Goal: Information Seeking & Learning: Learn about a topic

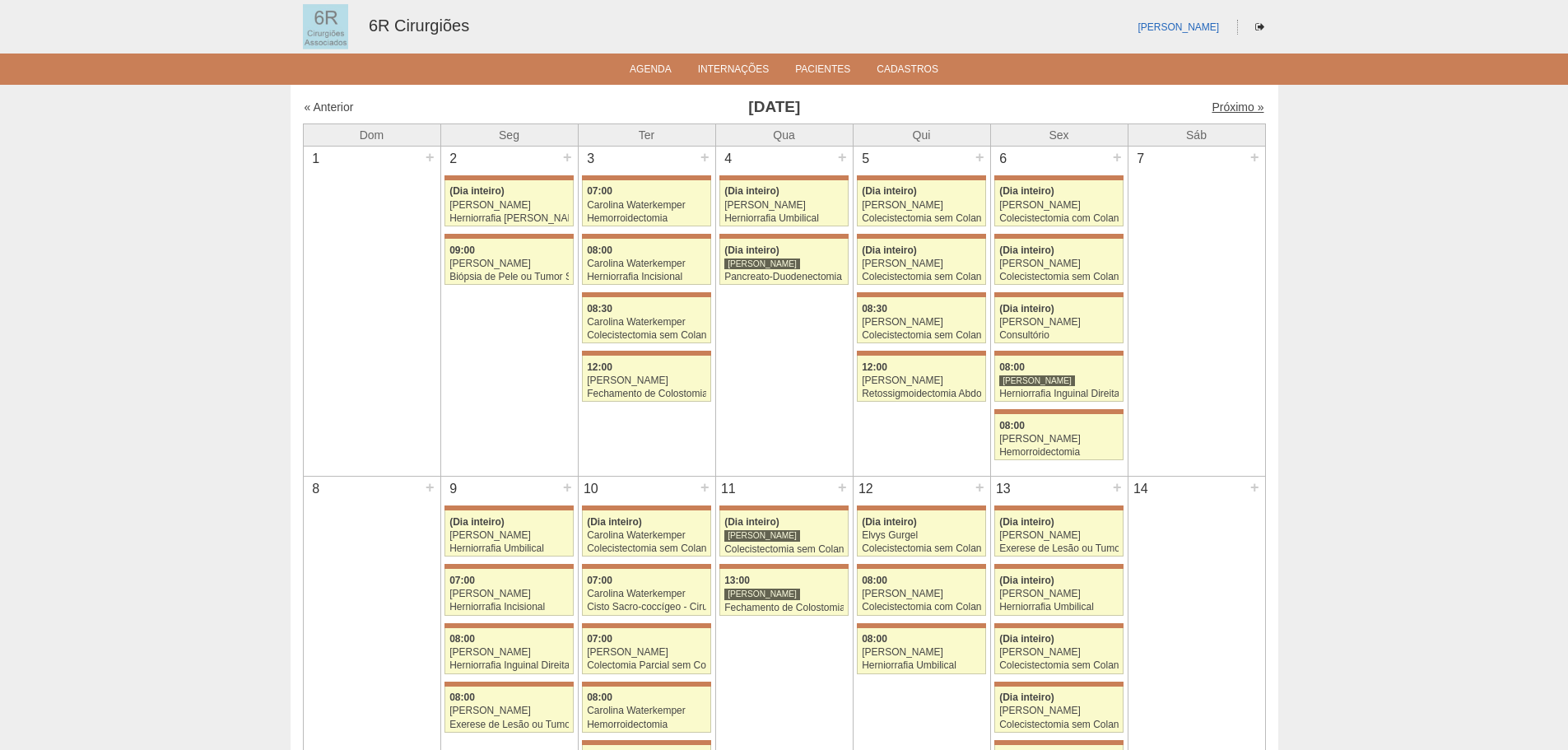
click at [1220, 113] on link "Próximo »" at bounding box center [1237, 107] width 52 height 14
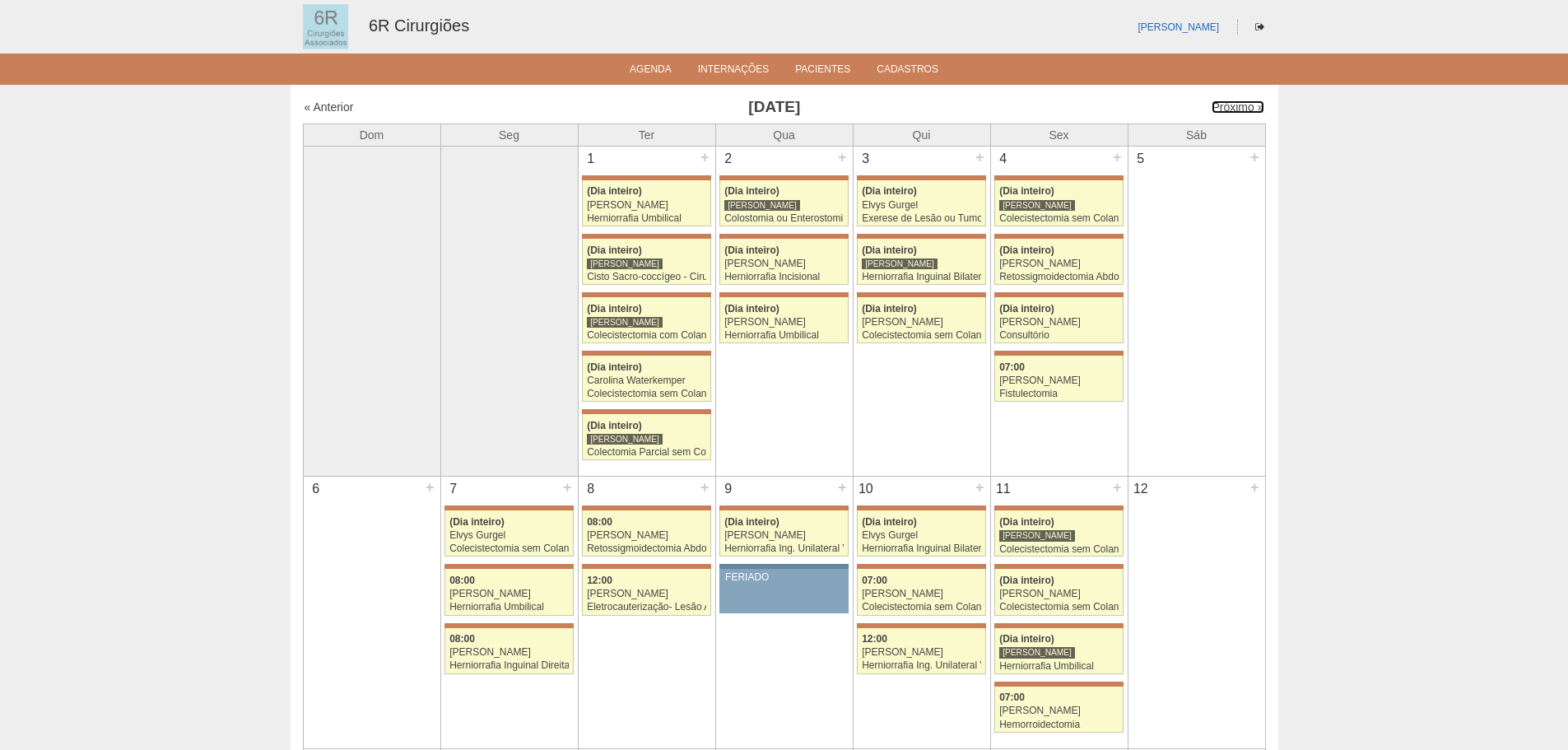
click at [1220, 112] on link "Próximo »" at bounding box center [1237, 107] width 52 height 14
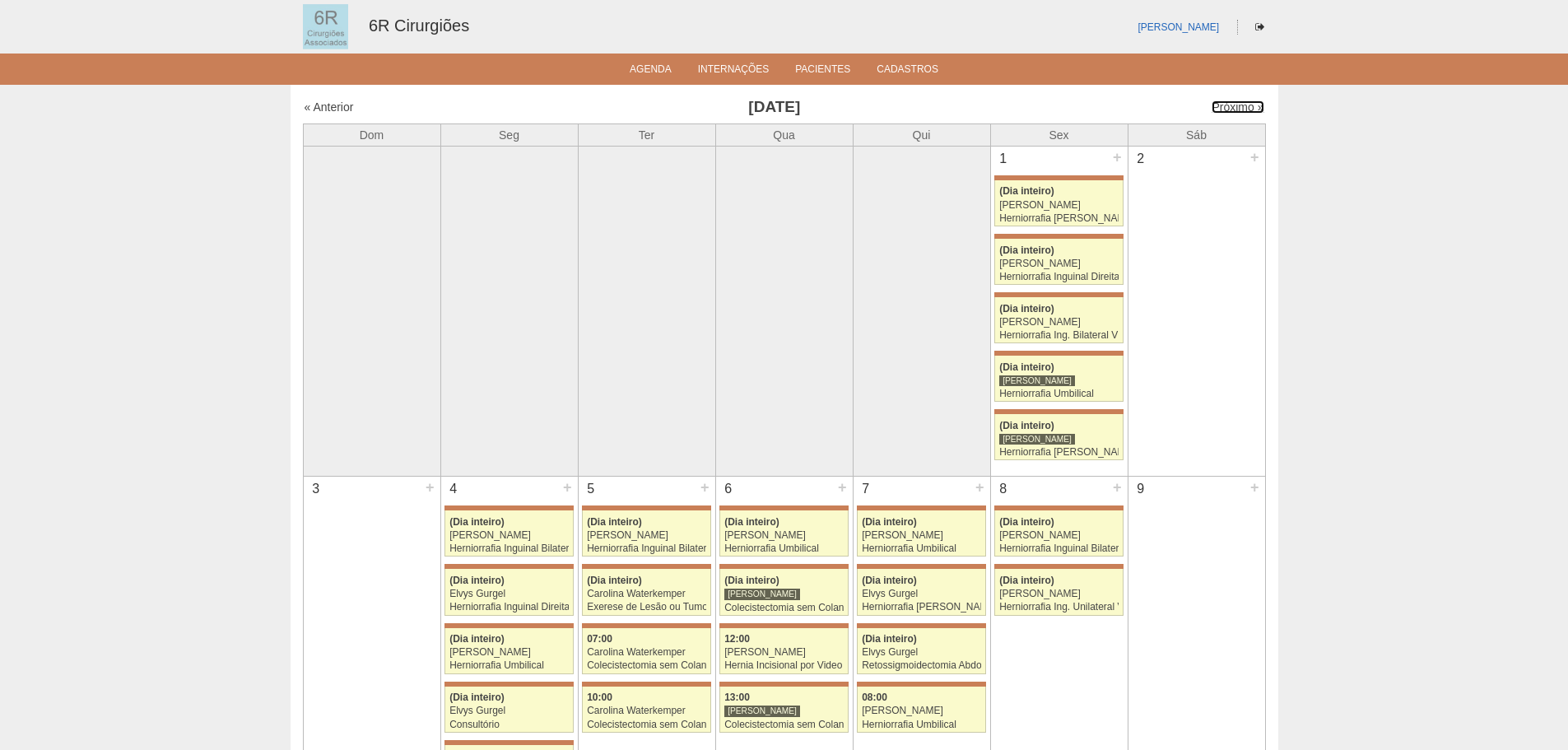
click at [1220, 112] on link "Próximo »" at bounding box center [1237, 107] width 52 height 14
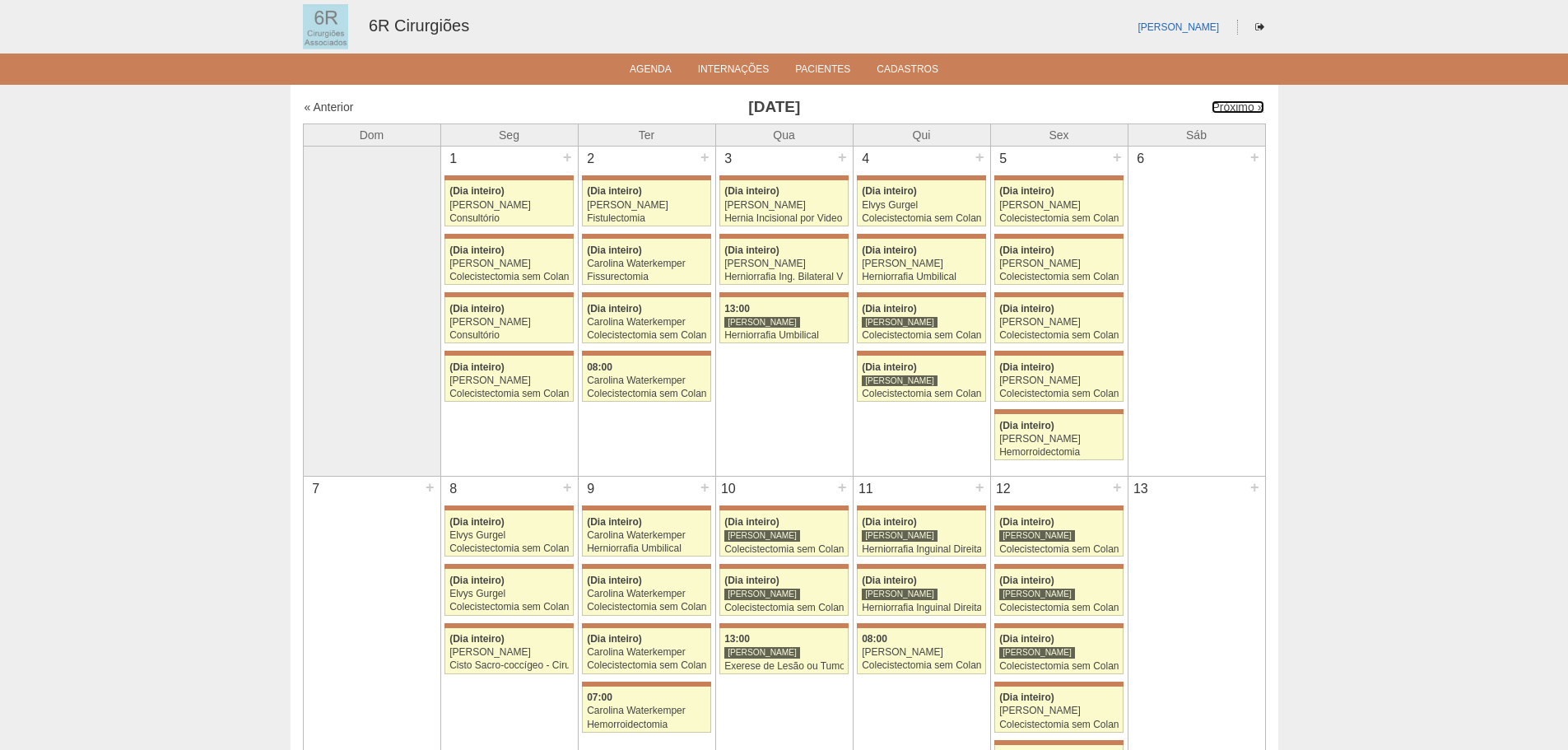
click at [1220, 112] on link "Próximo »" at bounding box center [1237, 107] width 52 height 14
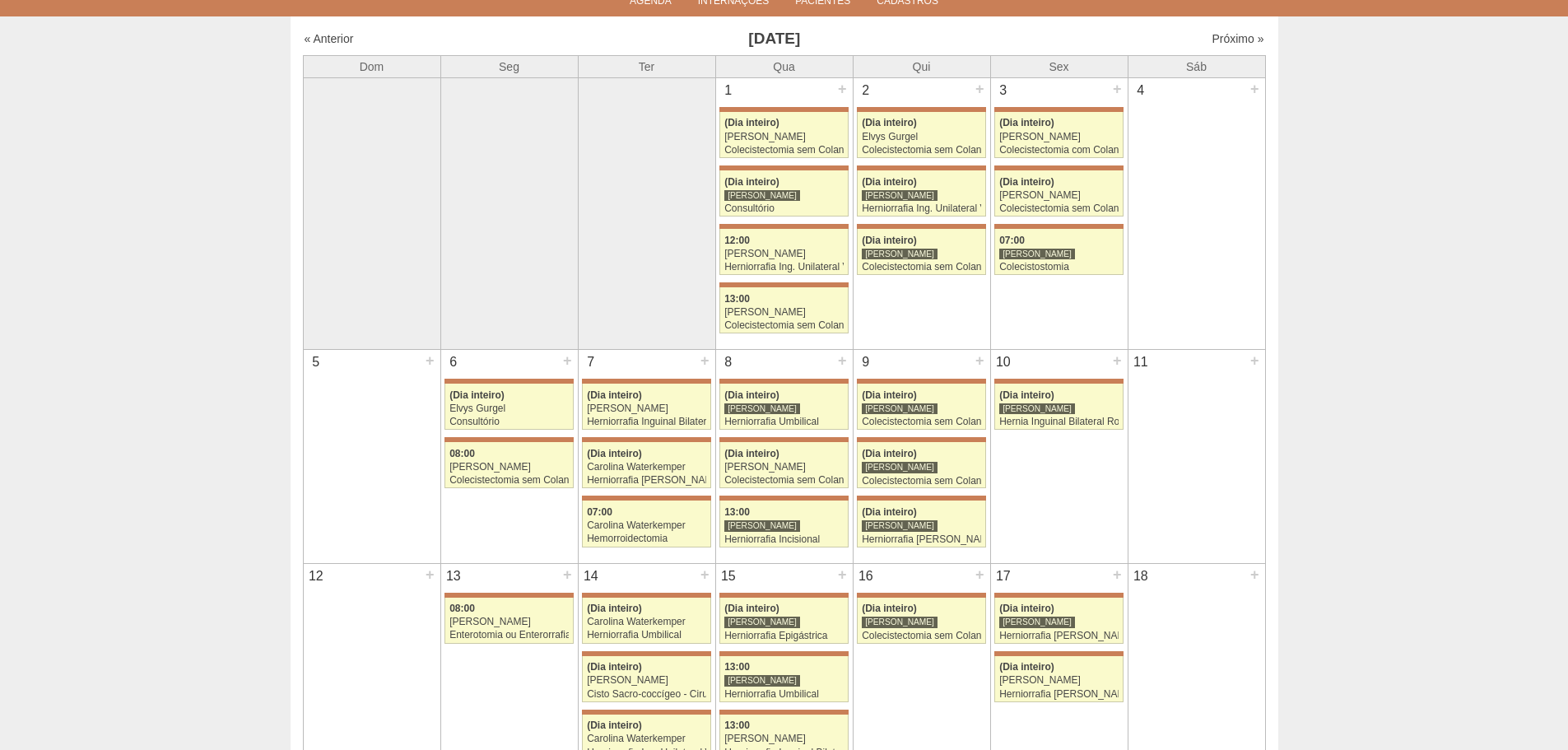
scroll to position [165, 0]
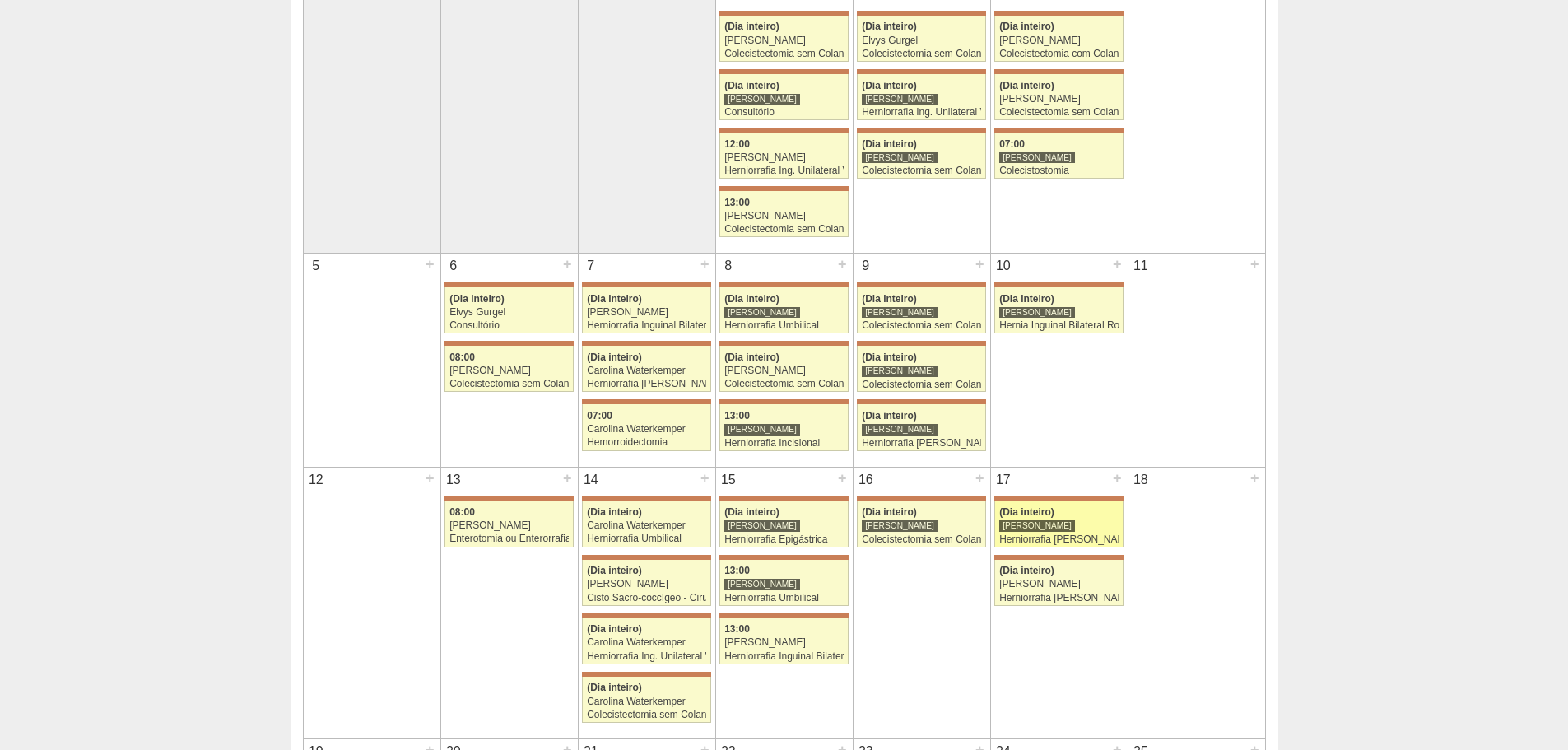
click at [1058, 538] on div "Herniorrafia [PERSON_NAME]" at bounding box center [1060, 540] width 119 height 11
